Goal: Task Accomplishment & Management: Complete application form

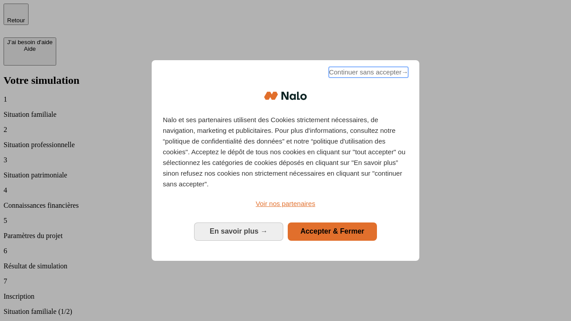
click at [368, 74] on span "Continuer sans accepter →" at bounding box center [368, 72] width 79 height 11
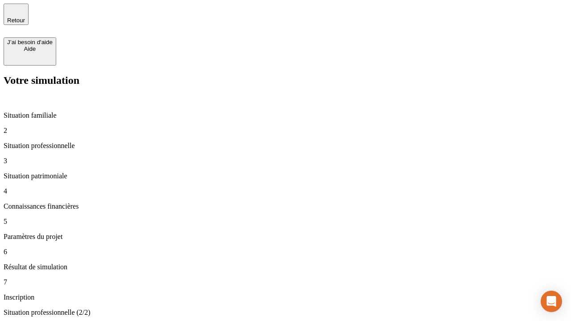
type input "30 000"
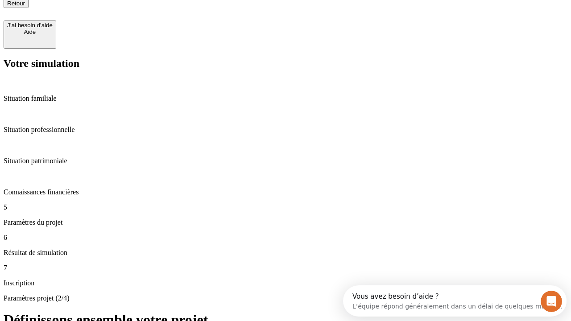
type input "25"
type input "1 000"
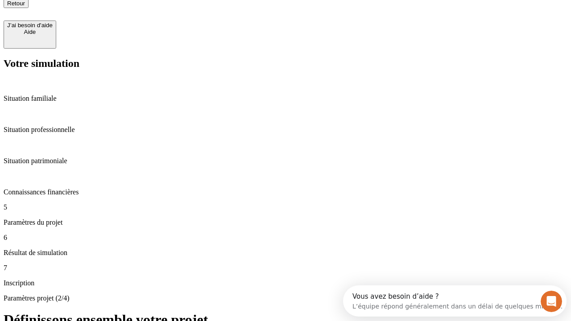
type input "640"
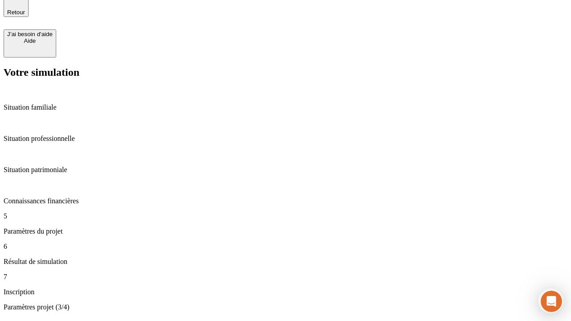
scroll to position [17, 0]
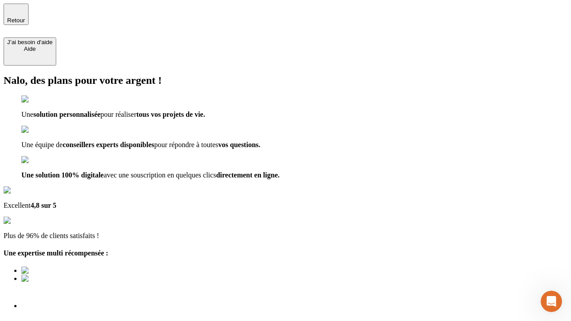
type input "[EMAIL_ADDRESS][PERSON_NAME][DOMAIN_NAME]"
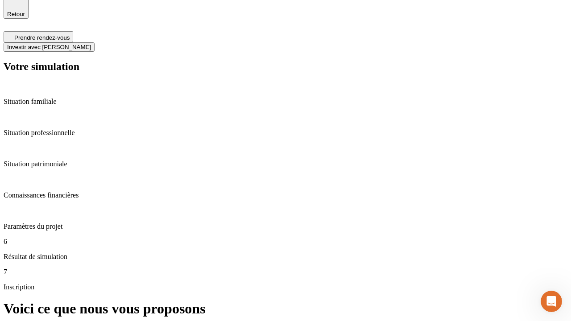
click at [91, 44] on span "Investir avec [PERSON_NAME]" at bounding box center [49, 47] width 84 height 7
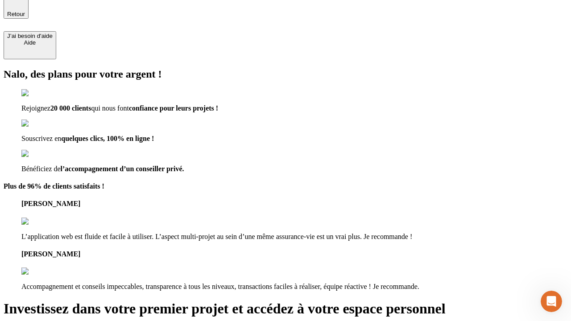
scroll to position [5, 0]
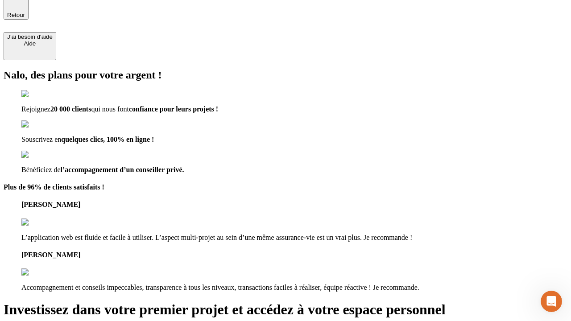
type input "[PERSON_NAME][EMAIL_ADDRESS][DOMAIN_NAME]"
